Goal: Task Accomplishment & Management: Manage account settings

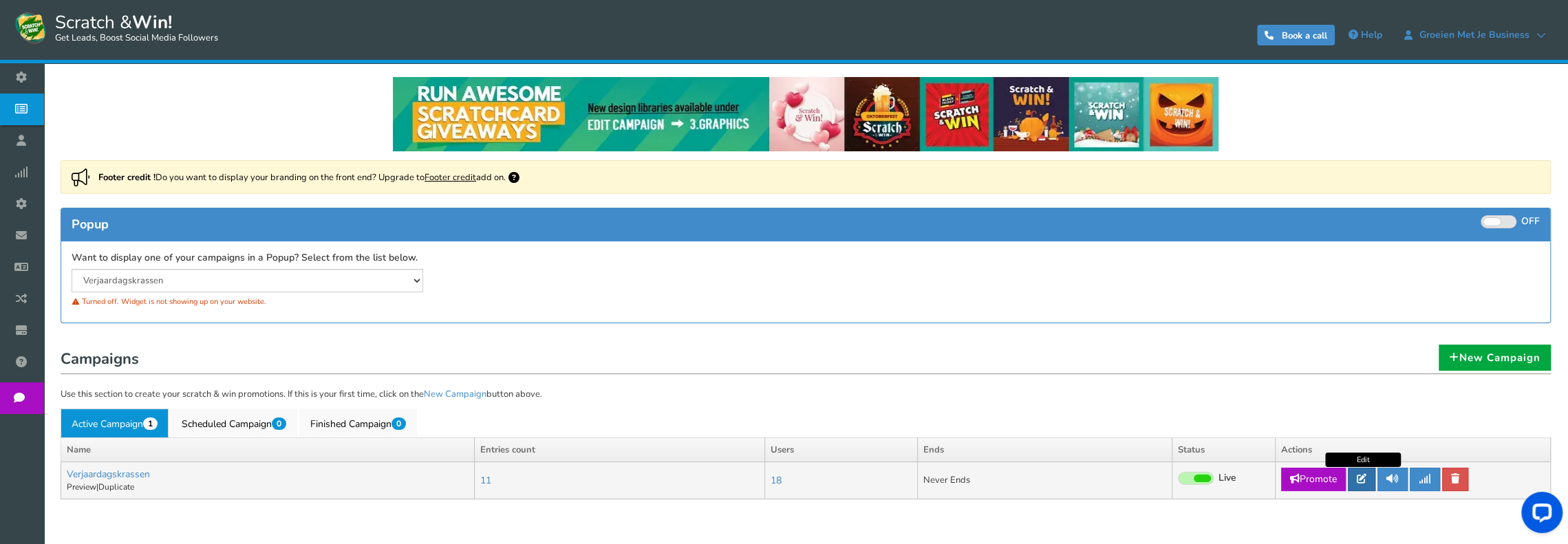
click at [1367, 476] on icon at bounding box center [1361, 478] width 10 height 10
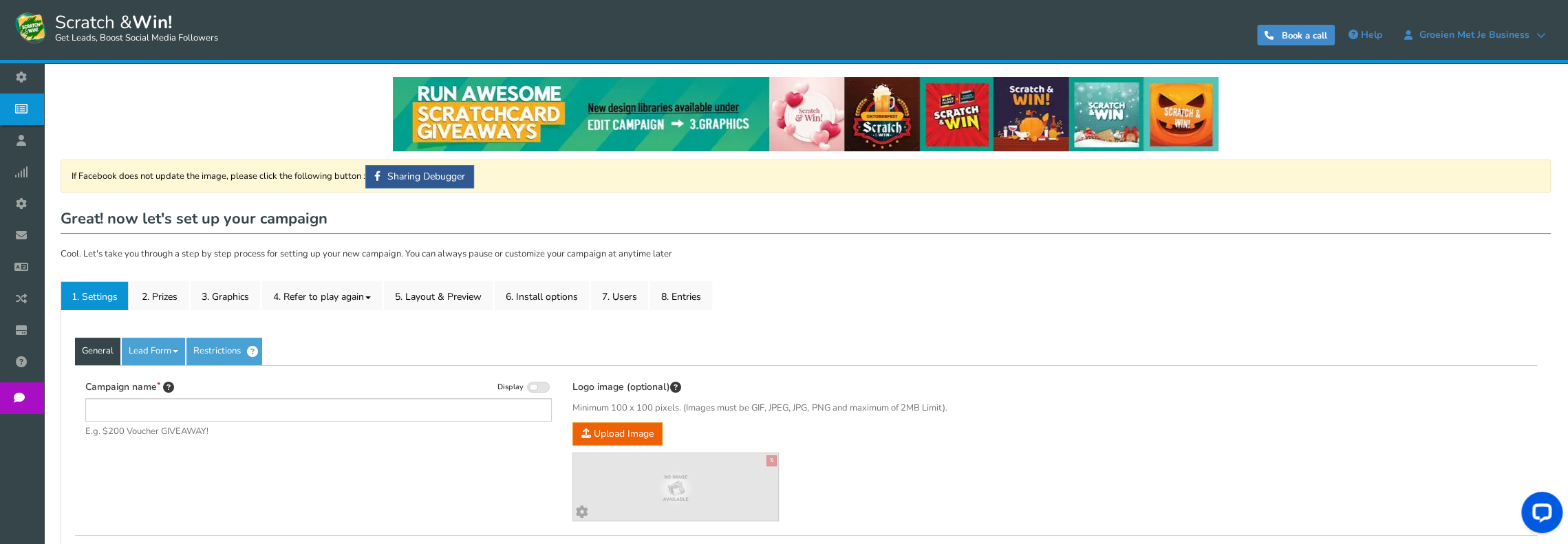
type input "Verjaardagskrassen"
click at [687, 287] on link "8. Entries" at bounding box center [682, 296] width 62 height 29
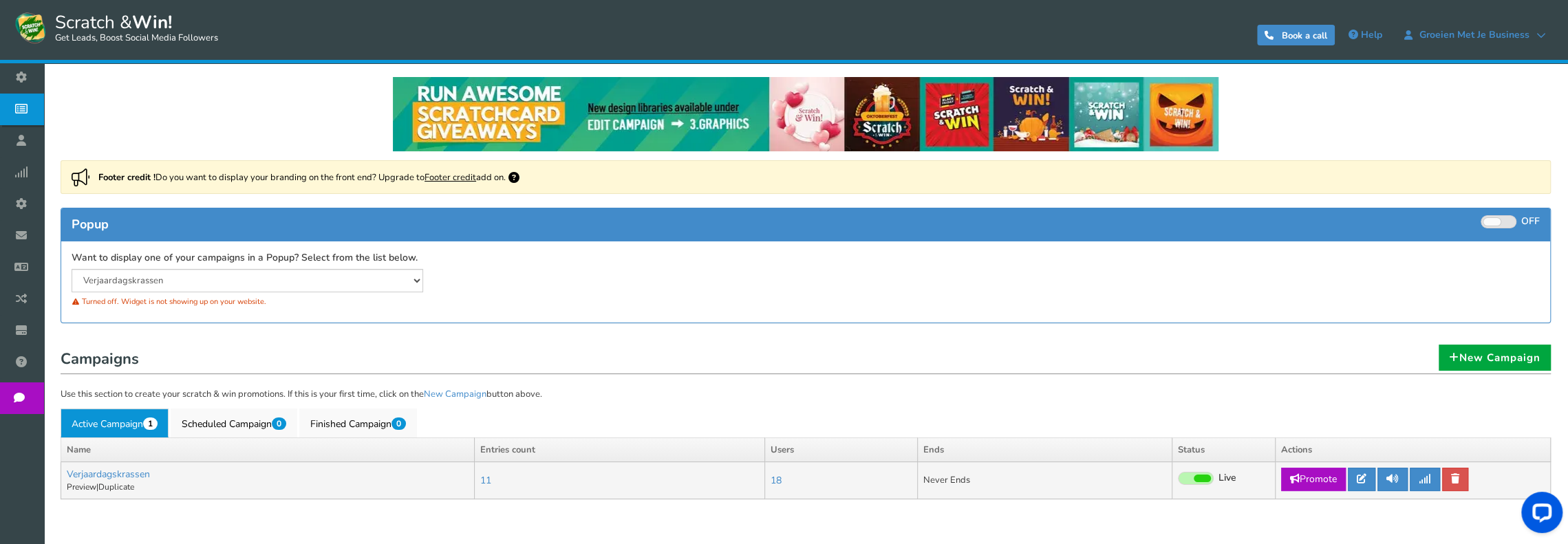
click at [1194, 477] on span at bounding box center [1202, 478] width 17 height 8
click at [1178, 477] on input "Live Paused" at bounding box center [1178, 479] width 0 height 9
